Goal: Find specific page/section: Find specific page/section

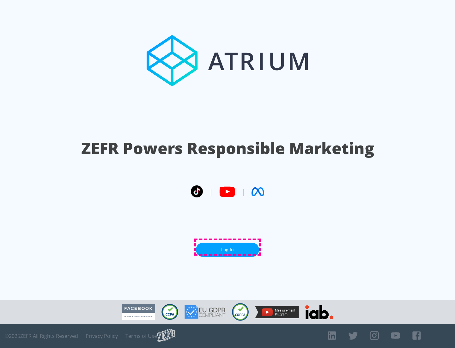
click at [227, 247] on link "Log In" at bounding box center [227, 249] width 63 height 14
